Goal: Check status: Check status

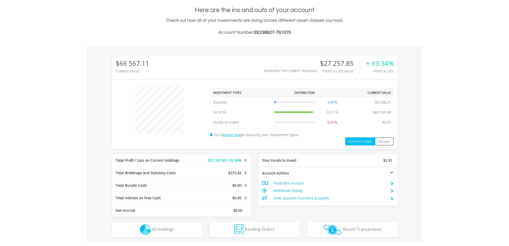
scroll to position [187, 0]
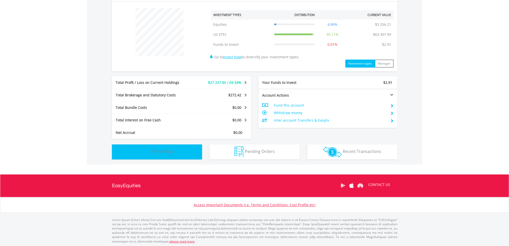
click at [192, 147] on button "Holdings All Holdings" at bounding box center [157, 151] width 90 height 15
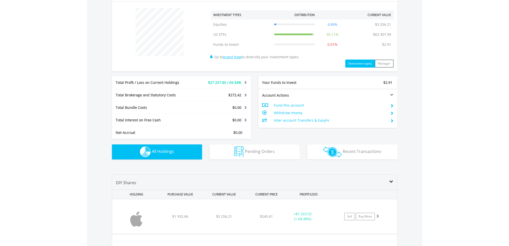
scroll to position [304, 0]
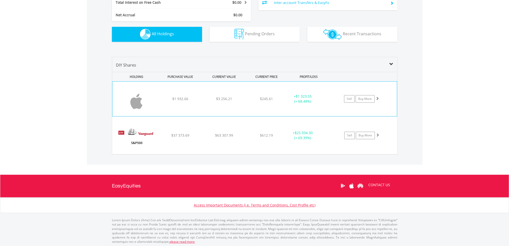
click at [244, 99] on div "$3 256.21" at bounding box center [224, 98] width 43 height 5
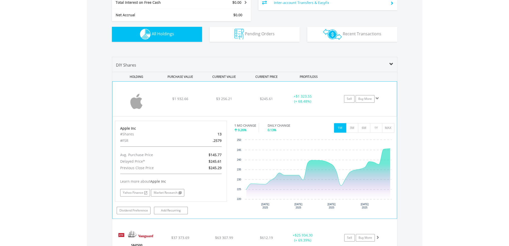
drag, startPoint x: 218, startPoint y: 133, endPoint x: 222, endPoint y: 143, distance: 10.1
click at [222, 143] on div "Apple Inc #Shares 13 #FSR .2579 Avg. Purchase Price $145.77 Delayed Price* $245…" at bounding box center [171, 161] width 112 height 81
click at [223, 145] on div "Apple Inc #Shares 13 #FSR .2579 Avg. Purchase Price $145.77 Delayed Price* $245…" at bounding box center [171, 161] width 112 height 81
drag, startPoint x: 223, startPoint y: 141, endPoint x: 120, endPoint y: 128, distance: 104.0
click at [120, 128] on div "Apple Inc #Shares 13 #FSR .2579 Avg. Purchase Price $145.77 Delayed Price* $245…" at bounding box center [171, 161] width 112 height 81
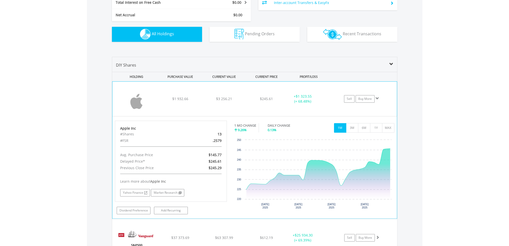
click at [376, 98] on span at bounding box center [377, 99] width 4 height 4
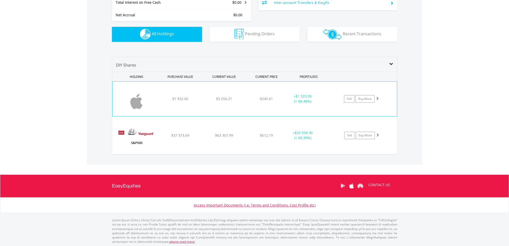
click at [376, 98] on span at bounding box center [377, 99] width 4 height 4
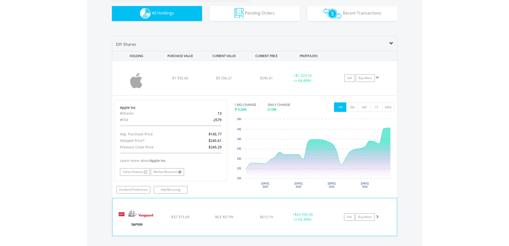
scroll to position [281, 0]
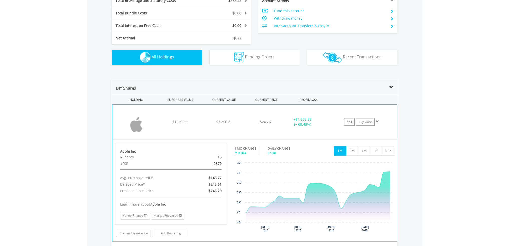
click at [227, 163] on div "Apple Inc #Shares 13 #FSR .2579 Avg. Purchase Price $145.77 Delayed Price* $245…" at bounding box center [171, 184] width 112 height 81
drag, startPoint x: 121, startPoint y: 151, endPoint x: 226, endPoint y: 166, distance: 106.2
click at [226, 166] on div "Apple Inc #Shares 13 #FSR .2579 Avg. Purchase Price $145.77 Delayed Price* $245…" at bounding box center [171, 184] width 112 height 81
copy div "Apple Inc #Shares 13 #FSR .2579"
drag, startPoint x: 218, startPoint y: 175, endPoint x: 119, endPoint y: 151, distance: 101.7
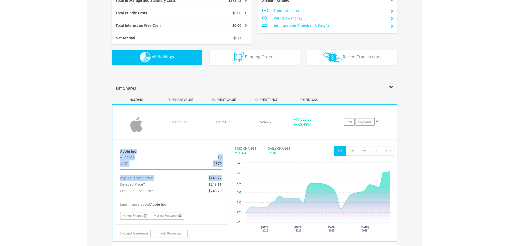
click at [119, 151] on div "Apple Inc #Shares 13 #FSR .2579 Avg. Purchase Price $145.77 Delayed Price* $245…" at bounding box center [171, 184] width 112 height 81
copy div "Apple Inc #Shares 13 #FSR .2579 Avg. Purchase Price $145.77"
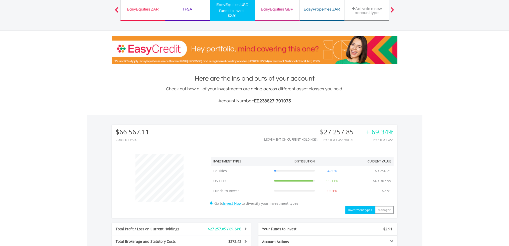
scroll to position [0, 0]
